Goal: Connect with others: Connect with others

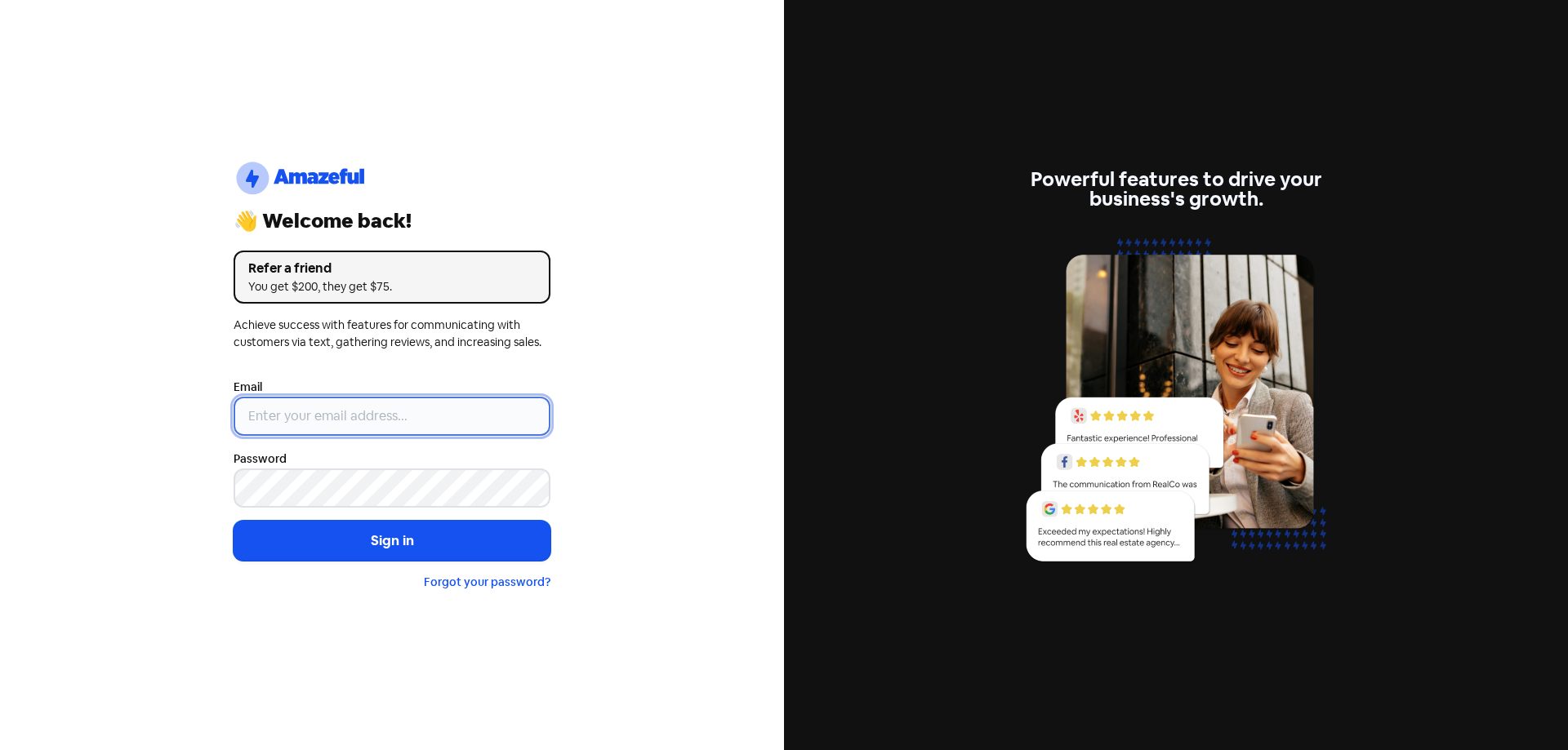
type input "[EMAIL_ADDRESS][DOMAIN_NAME]"
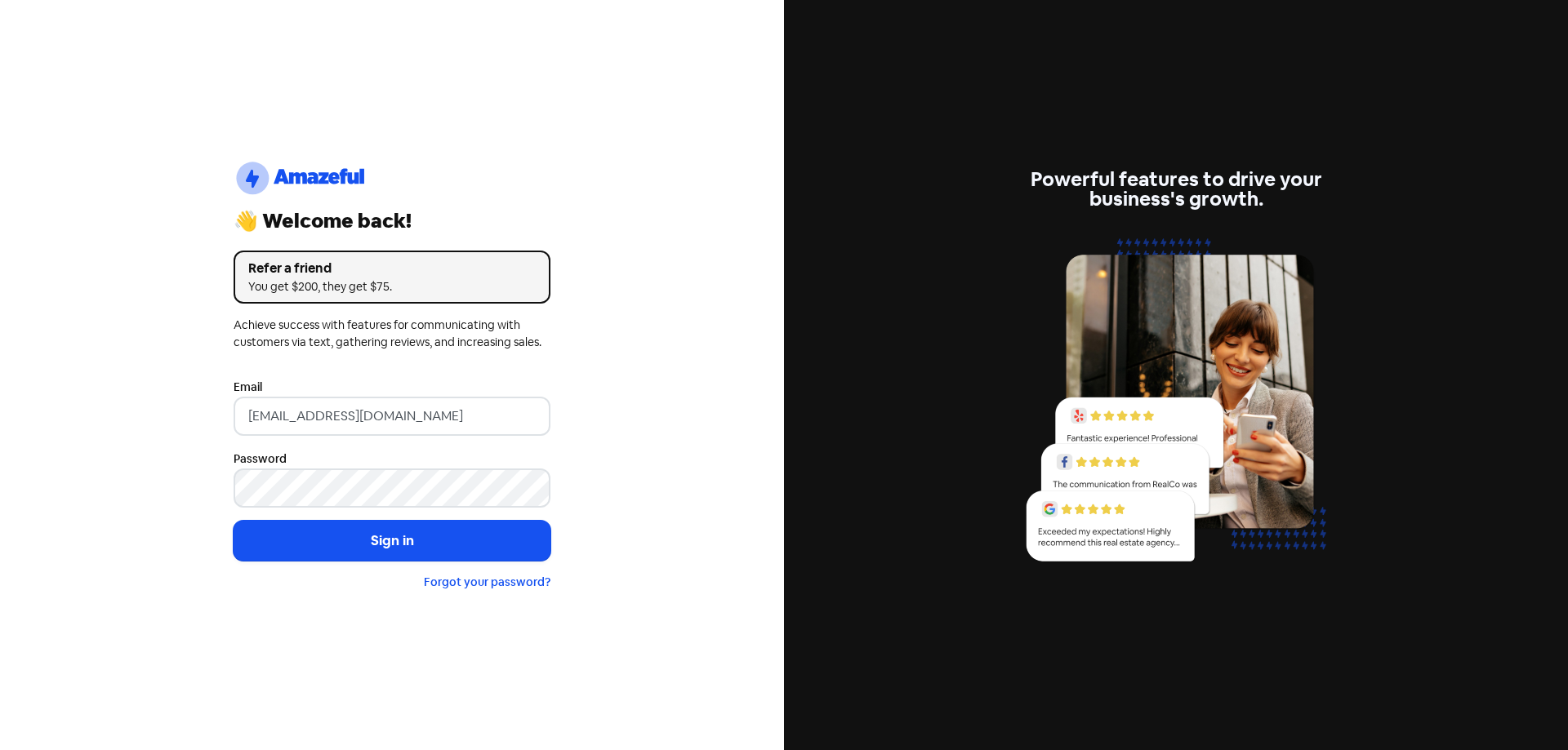
click at [398, 543] on button "Sign in" at bounding box center [392, 542] width 316 height 41
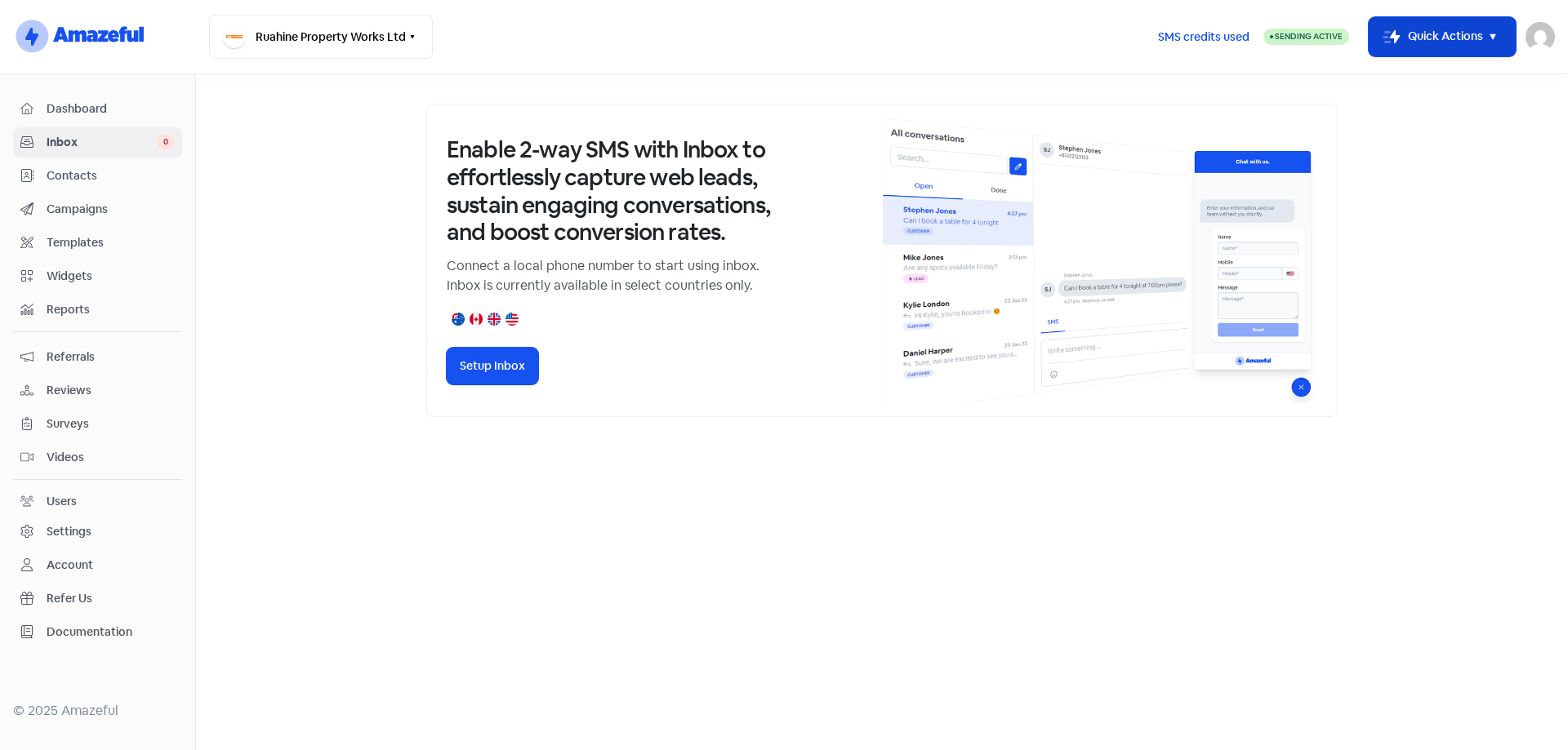
click at [1491, 31] on icon "button" at bounding box center [1493, 37] width 20 height 20
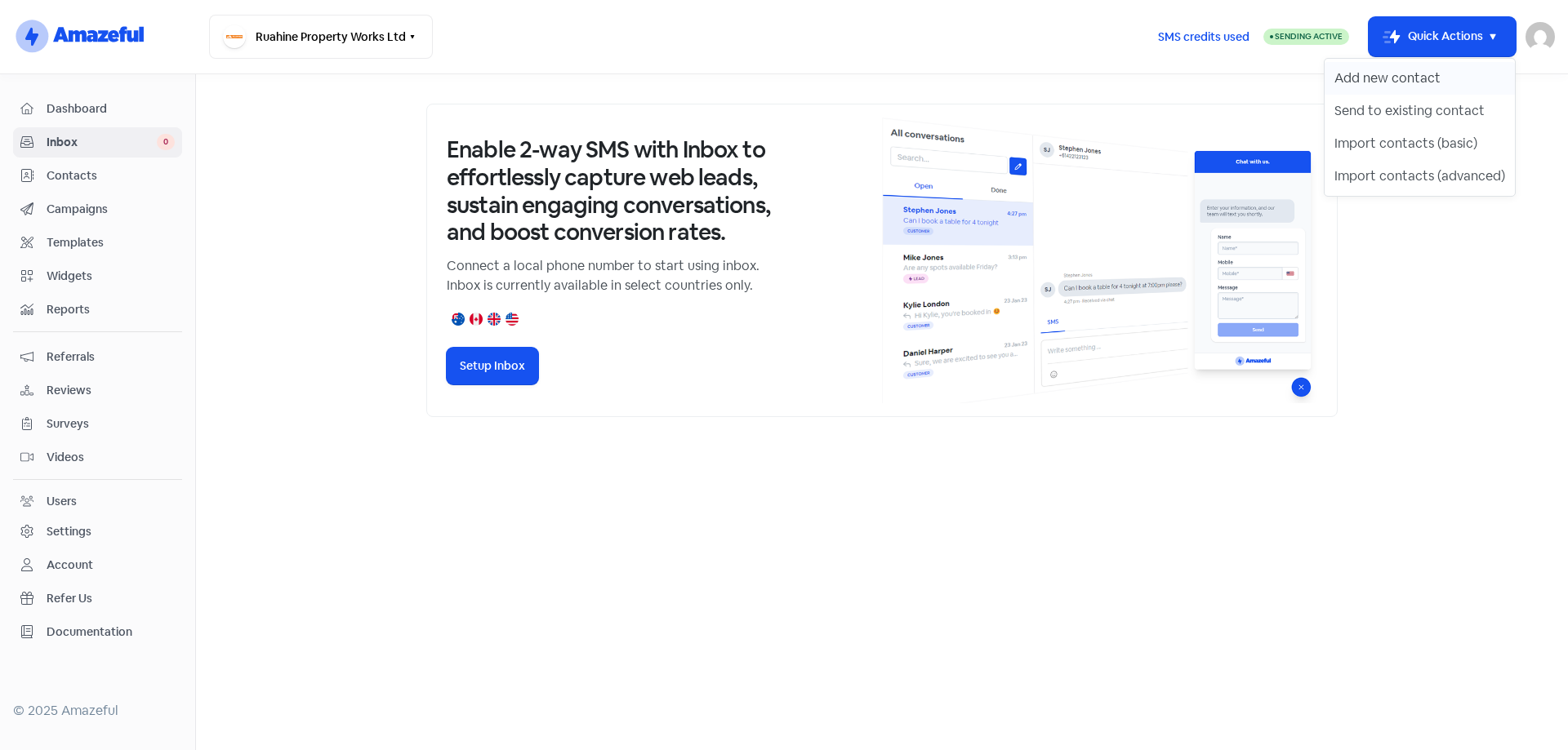
click at [1479, 69] on button "Add new contact" at bounding box center [1419, 78] width 190 height 32
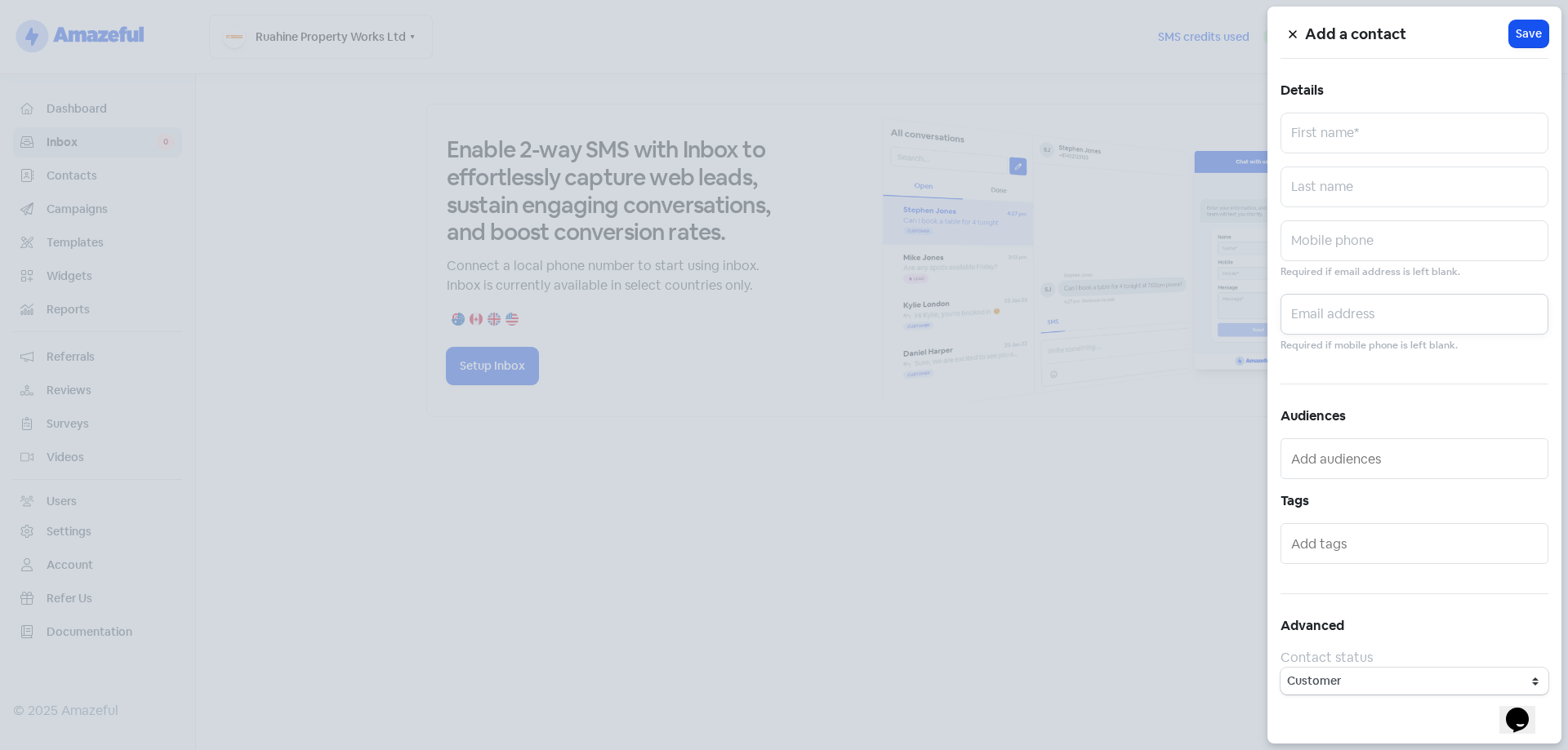
click at [1350, 319] on input "text" at bounding box center [1414, 314] width 268 height 41
paste input "[EMAIL_ADDRESS][DOMAIN_NAME]"
type input "[EMAIL_ADDRESS][DOMAIN_NAME]"
click at [1358, 127] on input "text" at bounding box center [1414, 133] width 268 height 41
type input "[PERSON_NAME]"
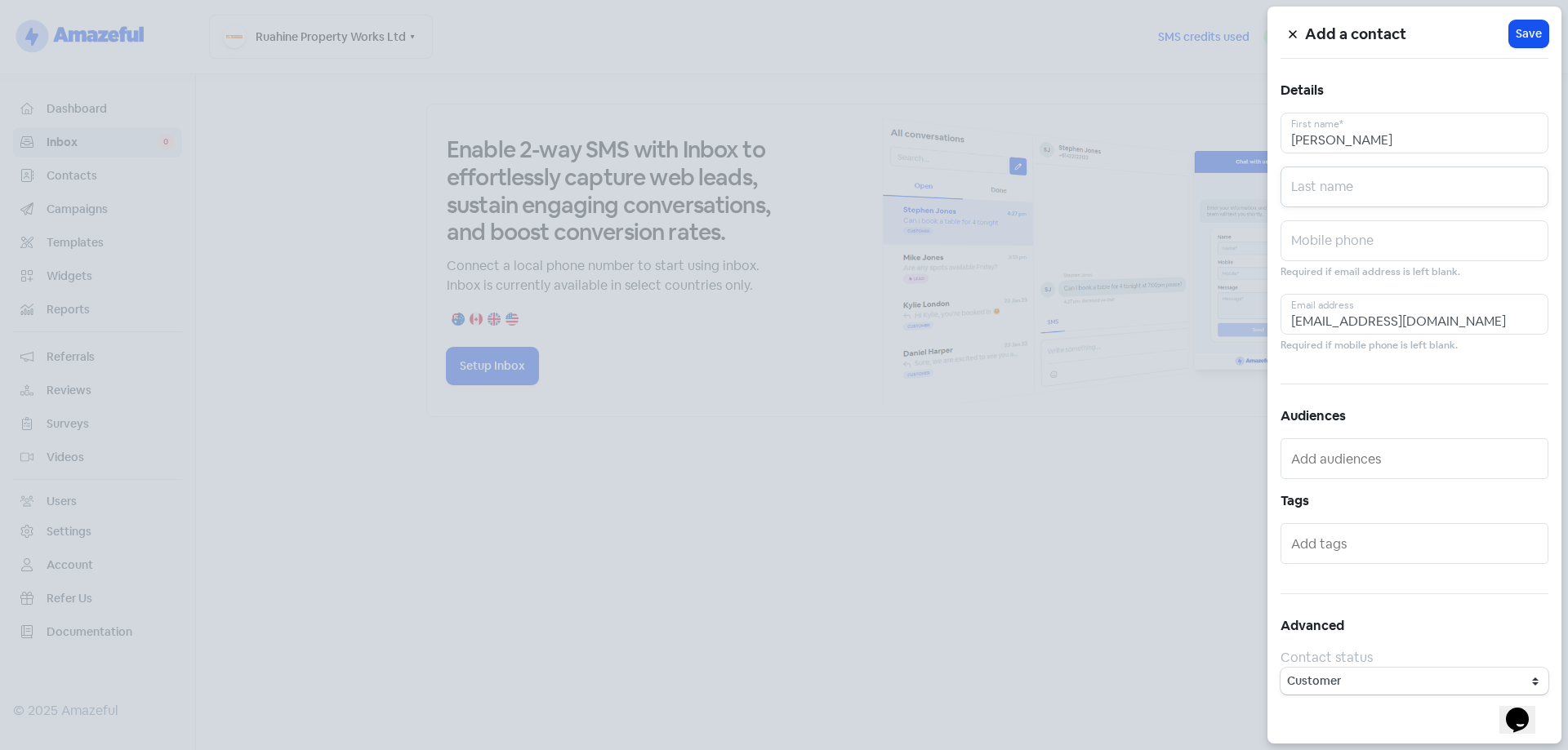
type input "h"
type input "[PERSON_NAME]"
drag, startPoint x: 1542, startPoint y: 32, endPoint x: 1526, endPoint y: 37, distance: 16.8
click at [1541, 32] on button "Icon For Loading Save" at bounding box center [1528, 34] width 39 height 27
